Goal: Information Seeking & Learning: Learn about a topic

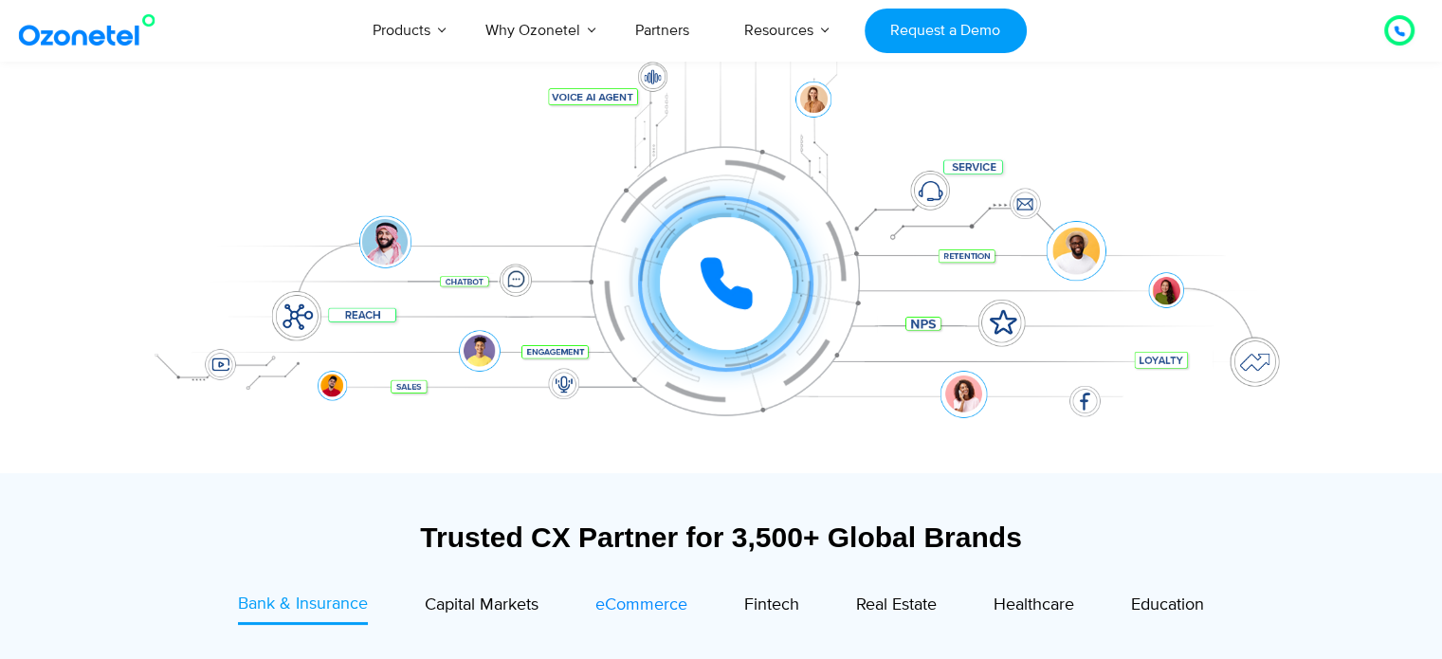
scroll to position [271, 0]
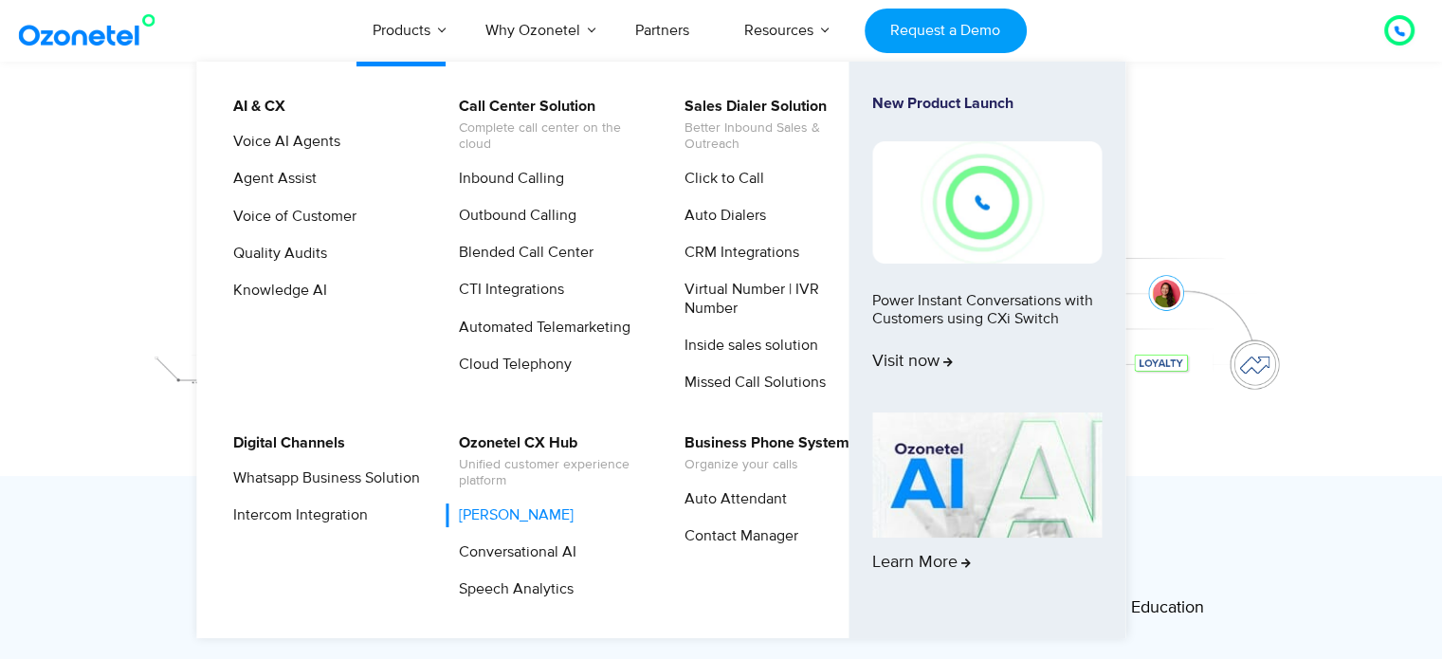
click at [576, 503] on link "[PERSON_NAME]" at bounding box center [512, 515] width 130 height 24
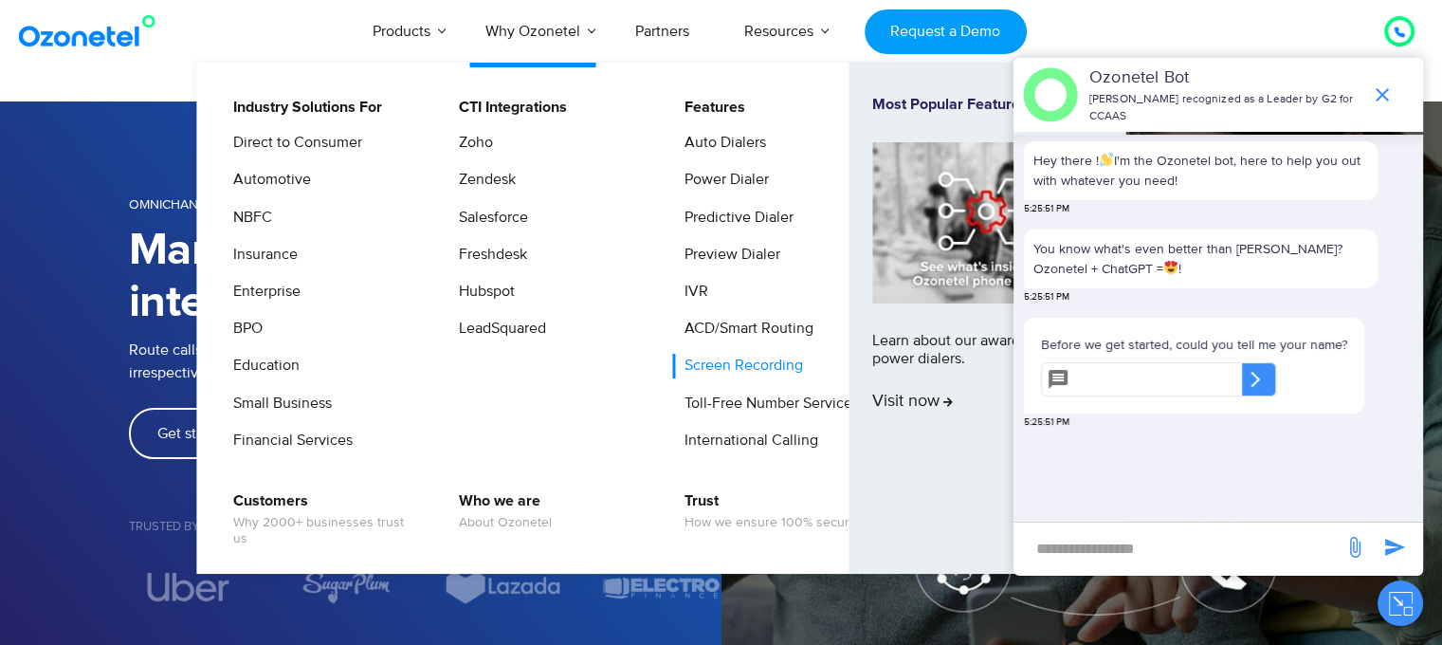
scroll to position [0, 94]
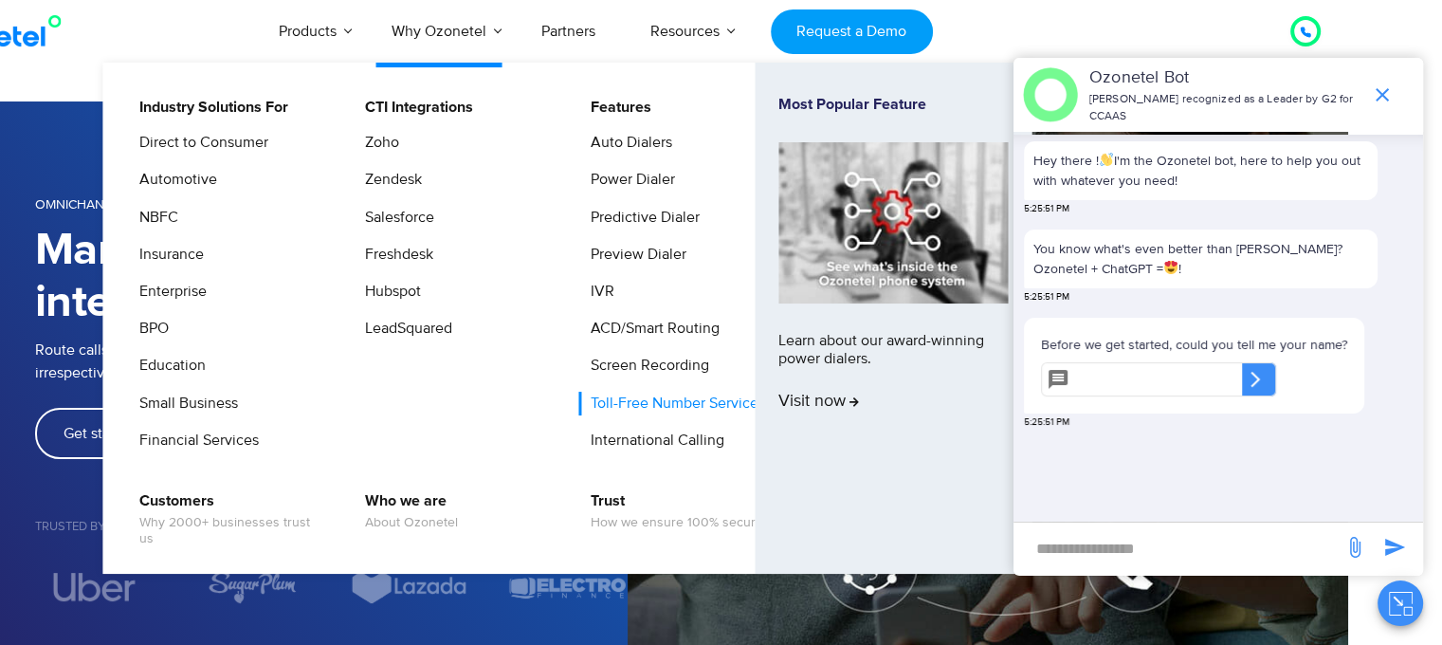
click at [701, 404] on link "Toll-Free Number Services" at bounding box center [673, 404] width 190 height 24
